Goal: Transaction & Acquisition: Purchase product/service

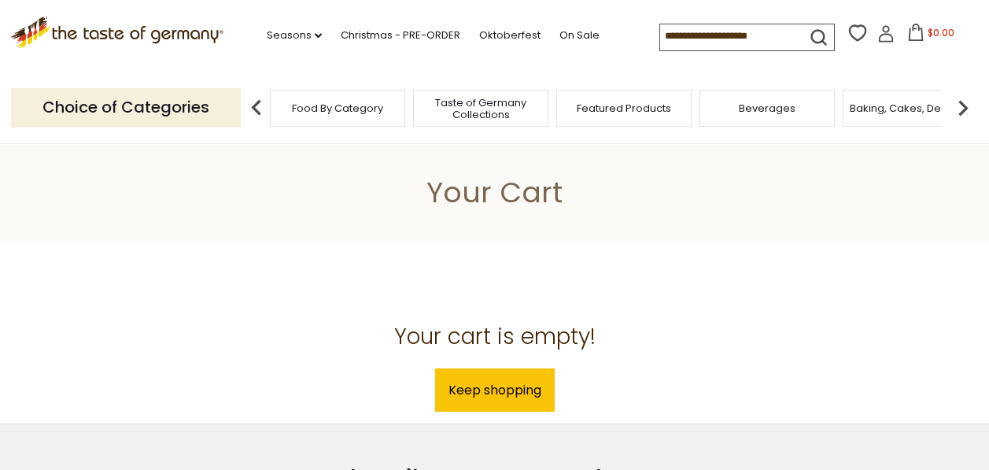
click at [884, 36] on icon at bounding box center [885, 33] width 17 height 17
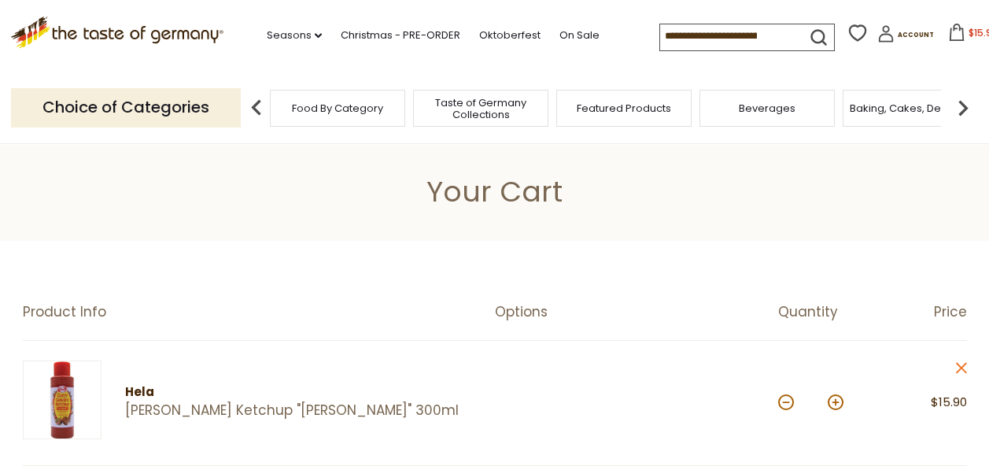
click at [222, 403] on link "[PERSON_NAME] Ketchup "[PERSON_NAME]" 300ml" at bounding box center [296, 410] width 342 height 17
